Goal: Task Accomplishment & Management: Manage account settings

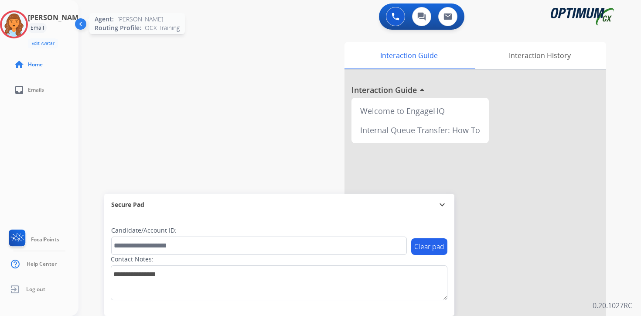
click at [20, 20] on img at bounding box center [14, 24] width 24 height 24
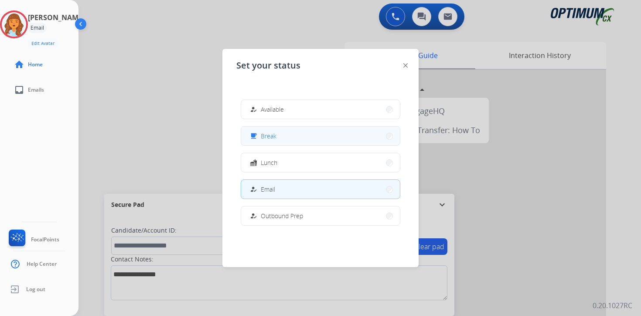
click at [267, 136] on span "Break" at bounding box center [269, 135] width 16 height 9
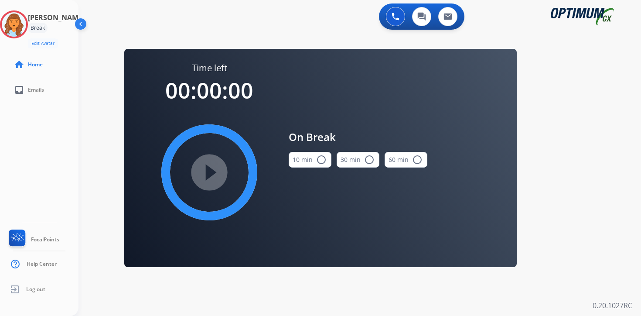
click at [596, 212] on div "0 Voice Interactions 0 Chat Interactions 0 Email Interactions swap_horiz Break …" at bounding box center [360, 158] width 563 height 316
click at [14, 29] on img at bounding box center [14, 24] width 24 height 24
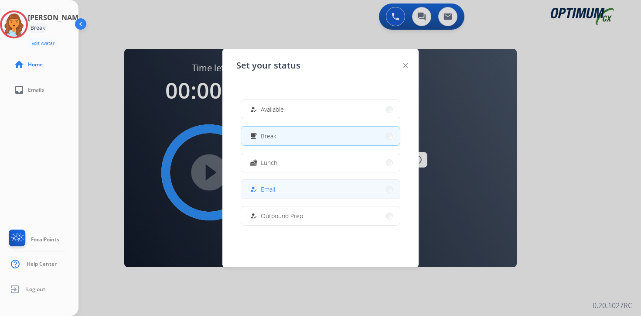
click at [283, 182] on button "how_to_reg Email" at bounding box center [320, 189] width 159 height 19
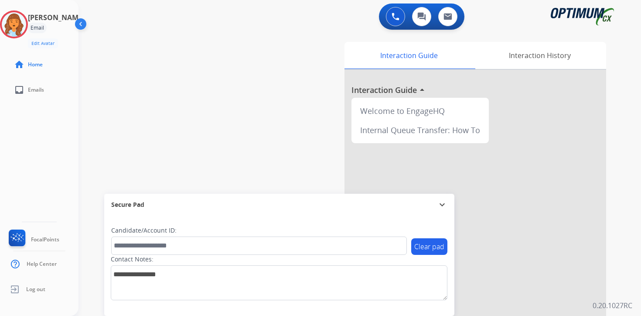
click at [621, 304] on p "0.20.1027RC" at bounding box center [613, 305] width 40 height 10
click at [15, 17] on img at bounding box center [14, 24] width 24 height 24
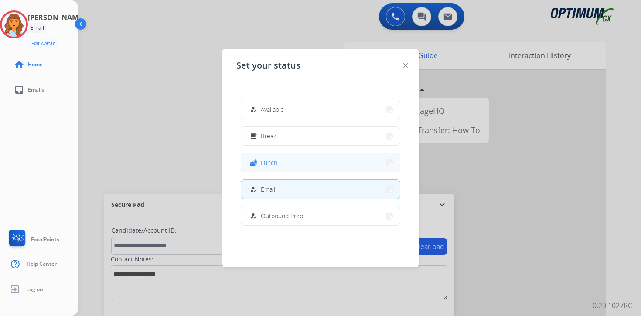
click at [267, 160] on span "Lunch" at bounding box center [269, 162] width 17 height 9
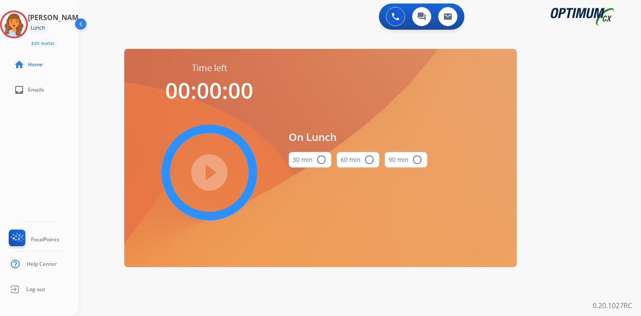
click at [582, 147] on div "0 Voice Interactions 0 Chat Interactions 0 Email Interactions swap_horiz Break …" at bounding box center [360, 158] width 563 height 316
click at [25, 25] on img at bounding box center [14, 24] width 24 height 24
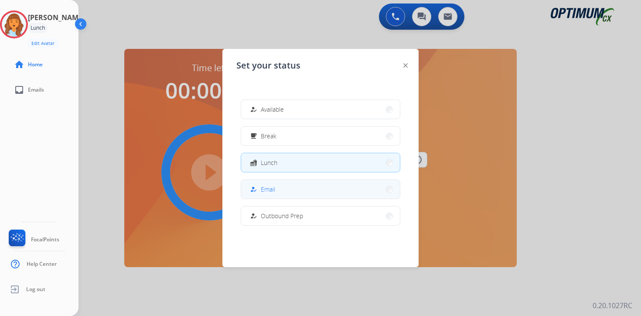
click at [256, 190] on mat-icon "how_to_reg" at bounding box center [253, 188] width 7 height 7
